Goal: Task Accomplishment & Management: Manage account settings

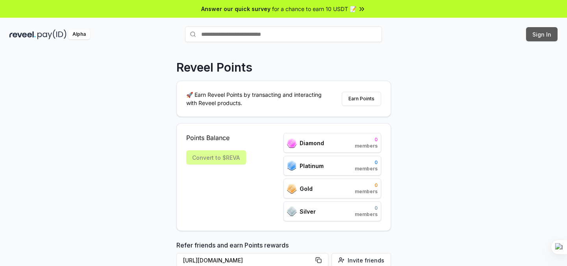
click at [553, 34] on button "Sign In" at bounding box center [541, 34] width 31 height 14
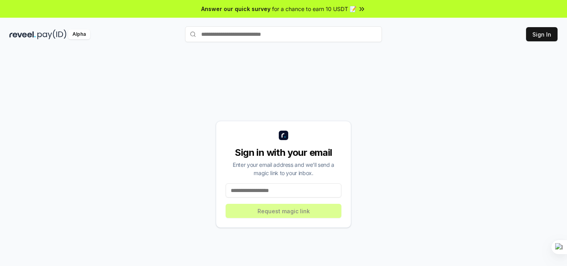
click at [259, 188] on input at bounding box center [283, 190] width 116 height 14
type input "*"
paste input "**********"
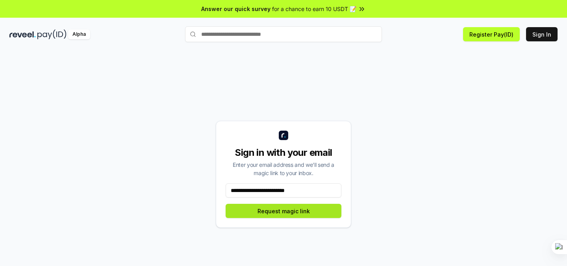
type input "**********"
click at [286, 206] on button "Request magic link" at bounding box center [283, 211] width 116 height 14
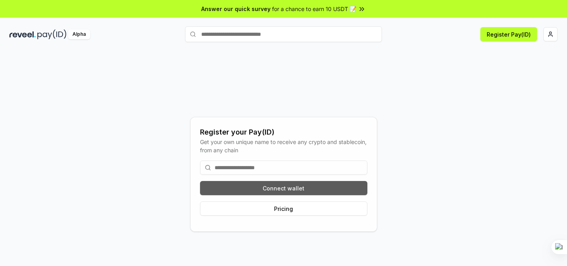
click at [275, 185] on button "Connect wallet" at bounding box center [283, 188] width 167 height 14
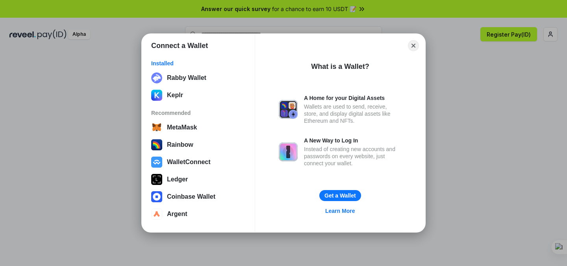
click at [432, 94] on div "Connect a Wallet Installed Rabby Wallet Keplr Recommended MetaMask Rainbow Wall…" at bounding box center [283, 132] width 724 height 423
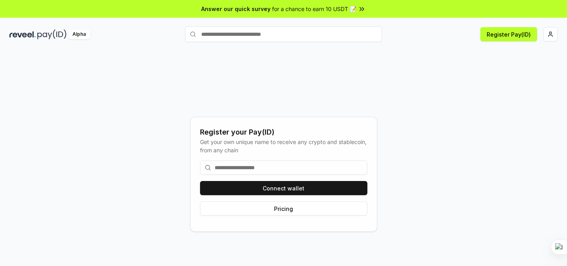
click at [270, 164] on input at bounding box center [283, 168] width 167 height 14
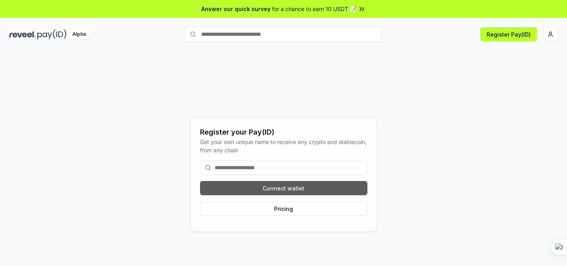
click at [292, 188] on button "Connect wallet" at bounding box center [283, 188] width 167 height 14
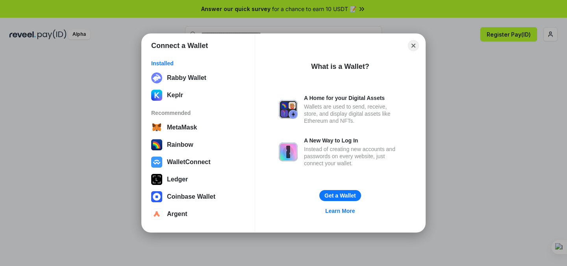
click at [463, 127] on div "Connect a Wallet Installed Rabby Wallet Keplr Recommended MetaMask Rainbow Wall…" at bounding box center [283, 132] width 724 height 423
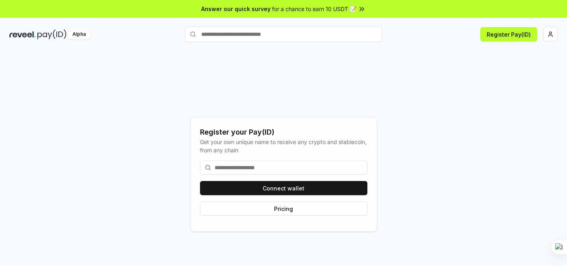
click at [288, 172] on input at bounding box center [283, 168] width 167 height 14
paste input "**********"
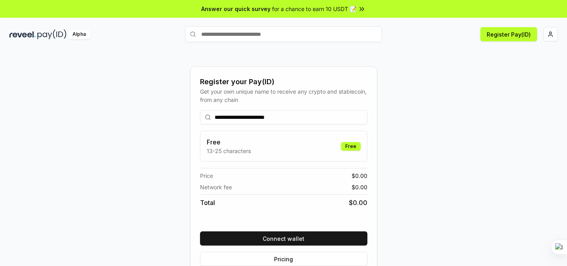
click at [313, 118] on input "**********" at bounding box center [283, 117] width 167 height 14
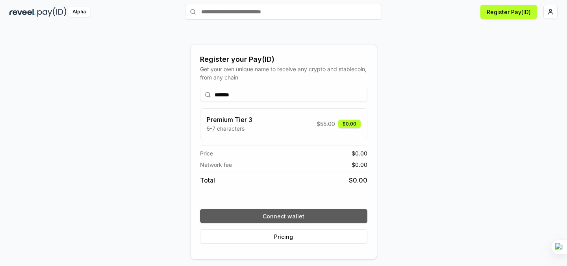
type input "*******"
click at [282, 211] on button "Connect wallet" at bounding box center [283, 216] width 167 height 14
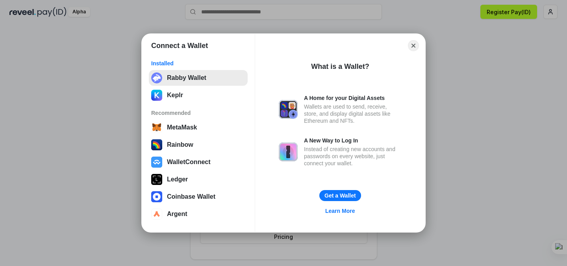
click at [200, 79] on button "Rabby Wallet" at bounding box center [198, 78] width 99 height 16
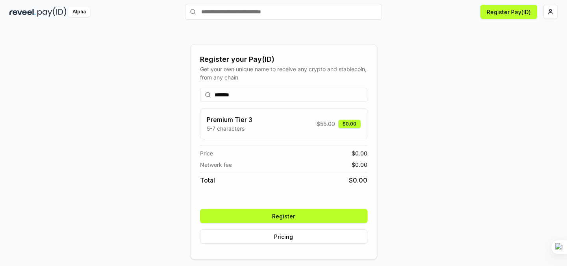
click at [292, 212] on button "Register" at bounding box center [283, 216] width 167 height 14
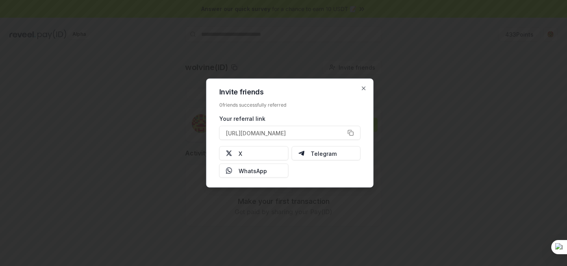
click at [362, 92] on div "Invite friends 0 friends successfully referred Your referral link [URL][DOMAIN_…" at bounding box center [289, 133] width 167 height 109
click at [361, 86] on icon "button" at bounding box center [363, 88] width 6 height 6
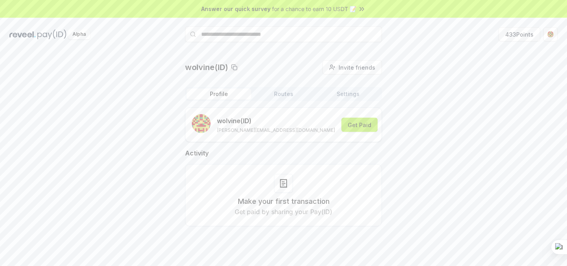
click at [352, 126] on button "Get Paid" at bounding box center [359, 125] width 36 height 14
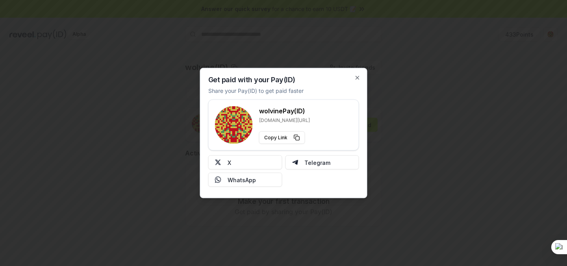
click at [409, 111] on div at bounding box center [283, 133] width 567 height 266
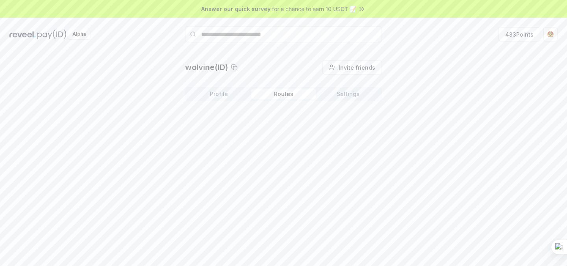
click at [293, 95] on button "Routes" at bounding box center [283, 94] width 65 height 11
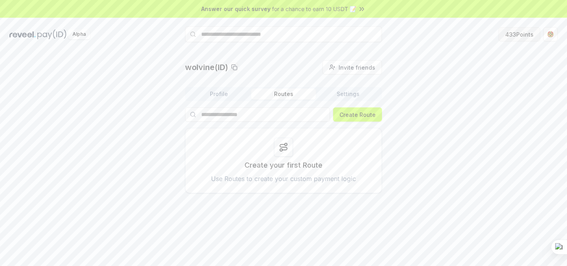
click at [519, 31] on button "433 Points" at bounding box center [519, 34] width 42 height 14
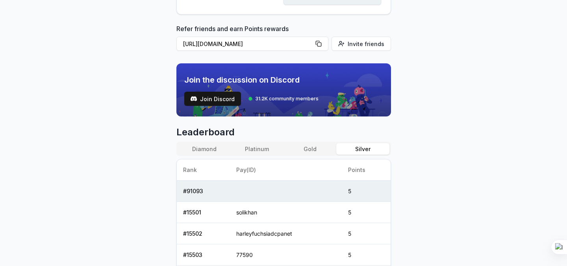
scroll to position [286, 0]
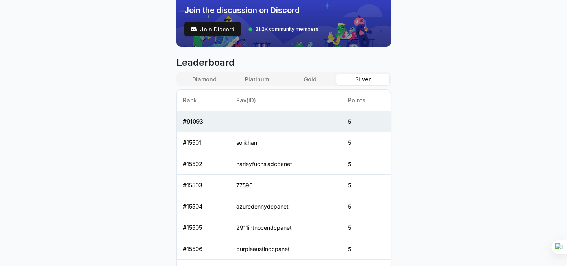
click at [349, 122] on td "5" at bounding box center [366, 121] width 49 height 21
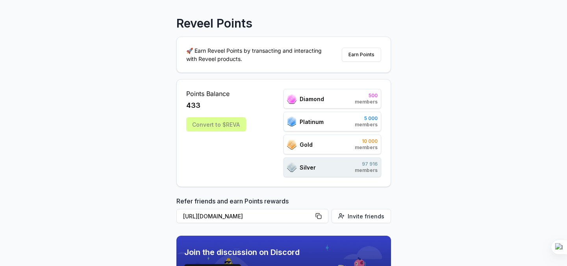
scroll to position [0, 0]
